Goal: Task Accomplishment & Management: Use online tool/utility

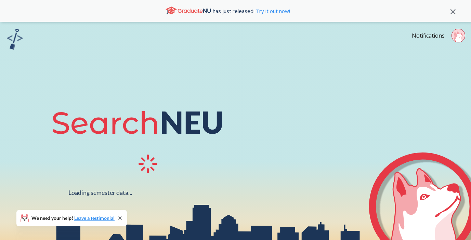
scroll to position [37, 0]
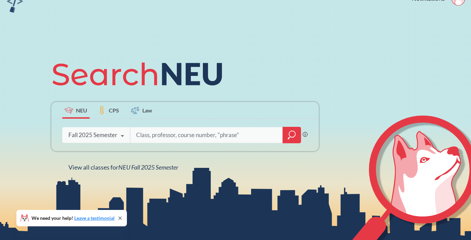
click at [163, 133] on input "search" at bounding box center [206, 135] width 142 height 14
type input "14519"
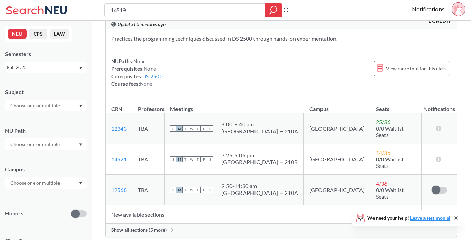
scroll to position [23, 0]
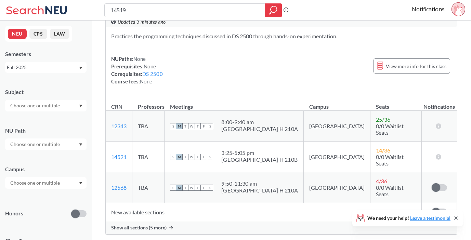
click at [158, 203] on td "New available sections" at bounding box center [264, 212] width 316 height 18
click at [158, 225] on span "Show all sections (5 more)" at bounding box center [138, 228] width 55 height 6
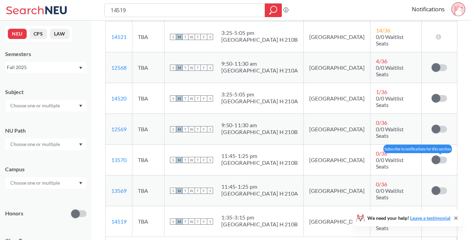
scroll to position [152, 0]
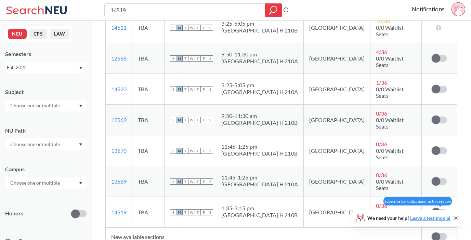
click at [435, 208] on span at bounding box center [435, 212] width 9 height 9
click at [431, 209] on input "checkbox" at bounding box center [431, 209] width 0 height 0
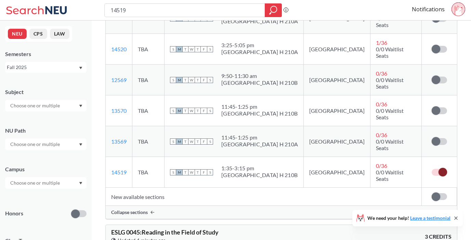
scroll to position [193, 0]
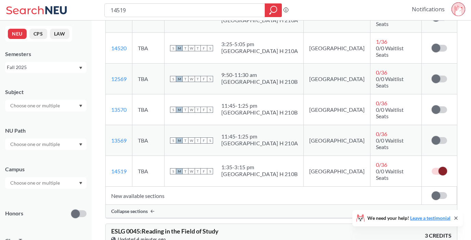
click at [440, 10] on link "Notifications" at bounding box center [428, 9] width 33 height 8
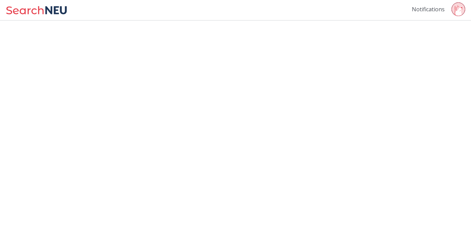
click at [441, 8] on link "Notifications" at bounding box center [428, 9] width 33 height 8
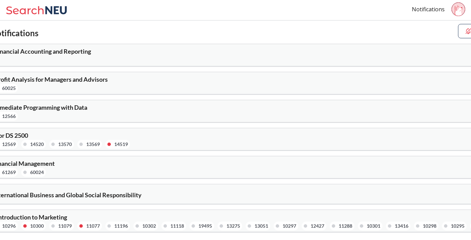
click at [85, 191] on span "INTB 1203 : International Business and Global Social Responsibility" at bounding box center [52, 195] width 180 height 8
click at [90, 164] on div "FINA 2201 : Financial Management 61287 61269 60024" at bounding box center [99, 168] width 274 height 16
click at [48, 164] on span "FINA 2201 : Financial Management" at bounding box center [8, 164] width 93 height 8
